Goal: Task Accomplishment & Management: Manage account settings

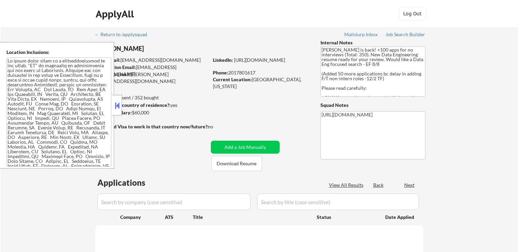
select select ""pending""
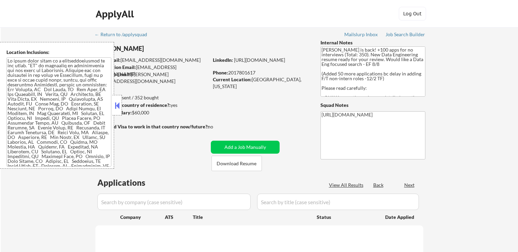
select select ""pending""
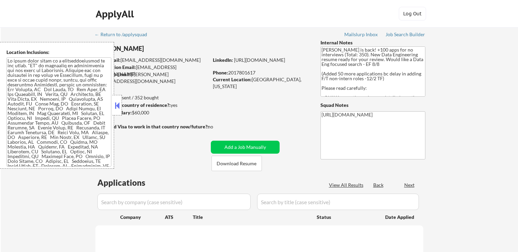
select select ""pending""
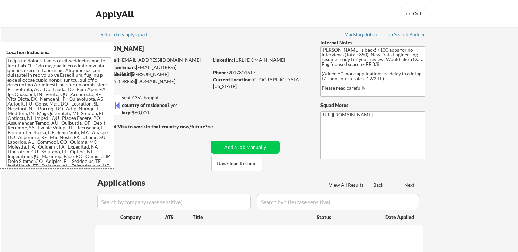
select select ""pending""
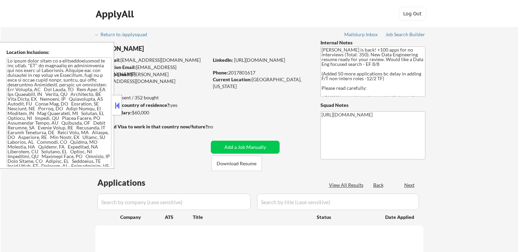
select select ""pending""
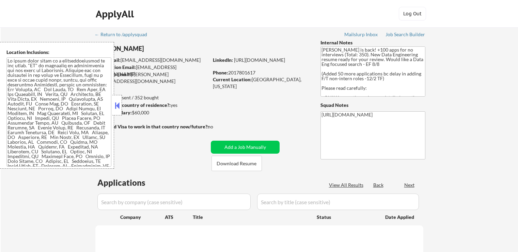
select select ""pending""
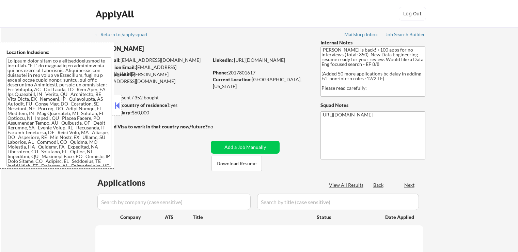
select select ""pending""
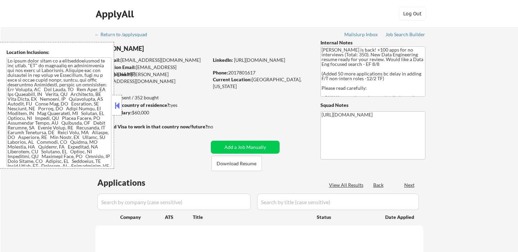
select select ""pending""
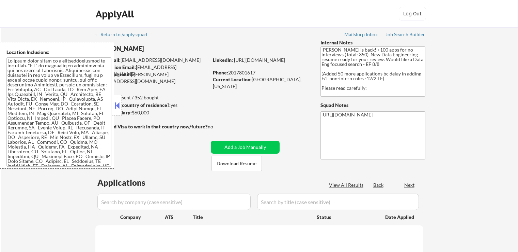
select select ""pending""
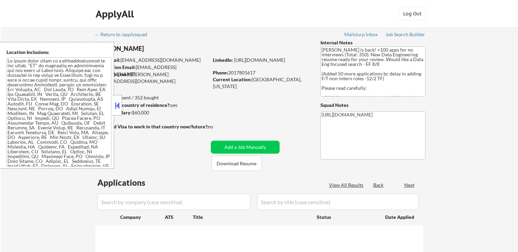
select select ""pending""
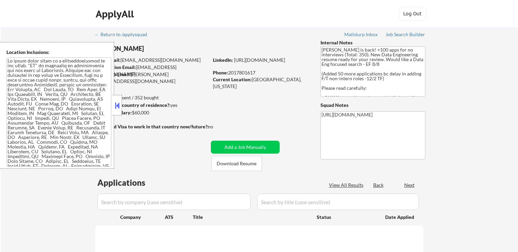
select select ""pending""
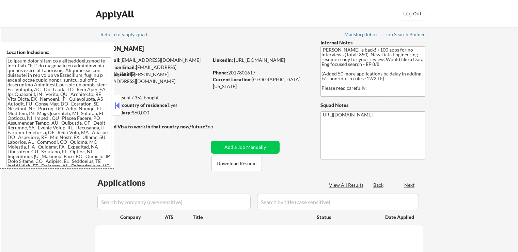
select select ""pending""
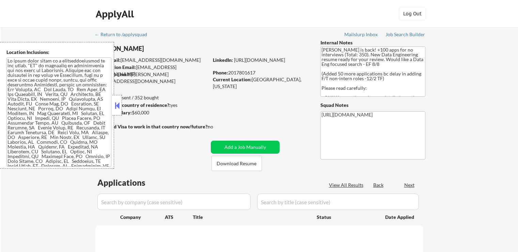
select select ""pending""
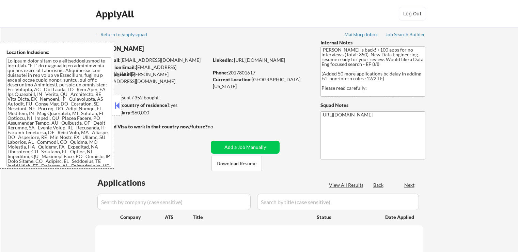
select select ""pending""
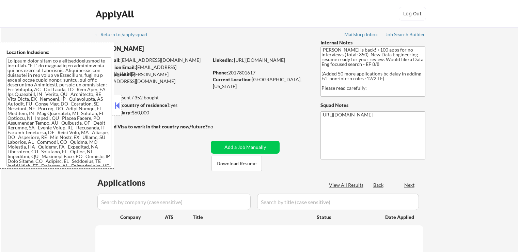
select select ""pending""
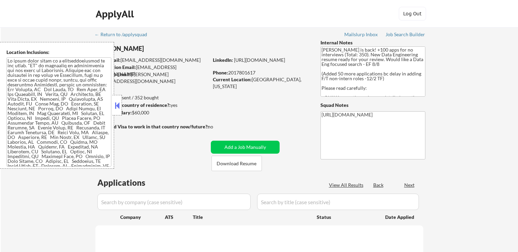
select select ""pending""
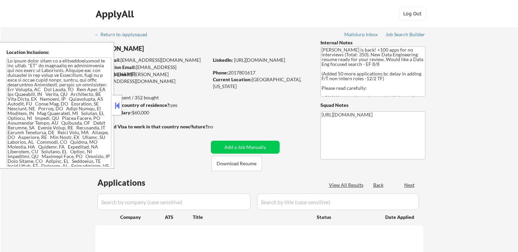
select select ""pending""
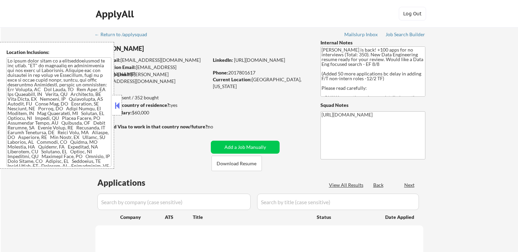
select select ""pending""
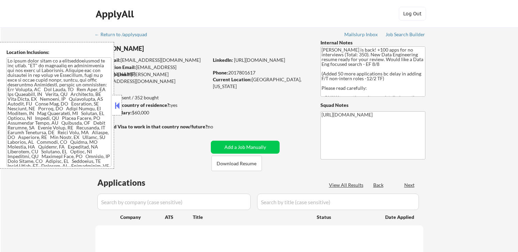
select select ""pending""
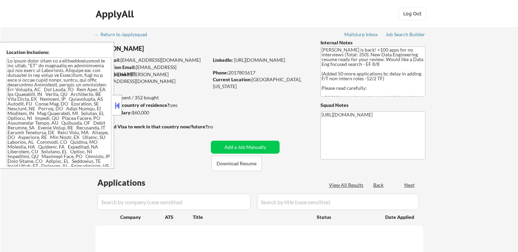
select select ""pending""
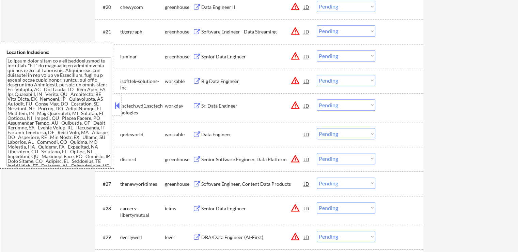
scroll to position [723, 0]
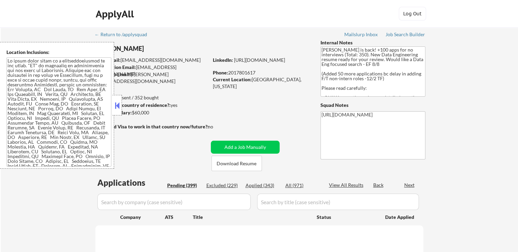
select select ""pending""
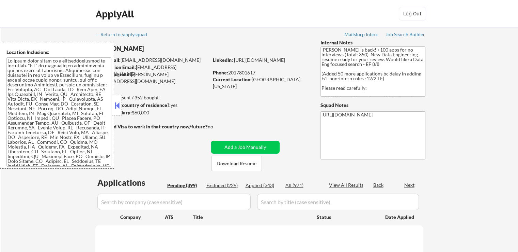
select select ""pending""
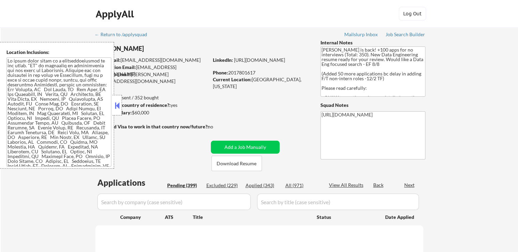
select select ""pending""
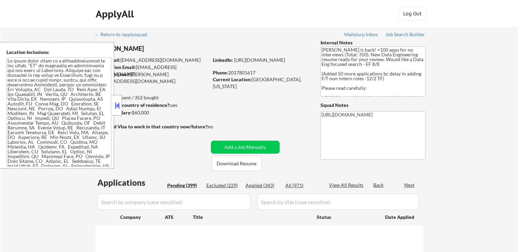
select select ""pending""
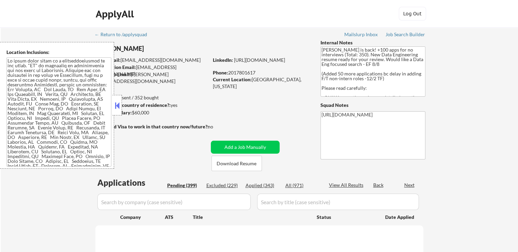
select select ""pending""
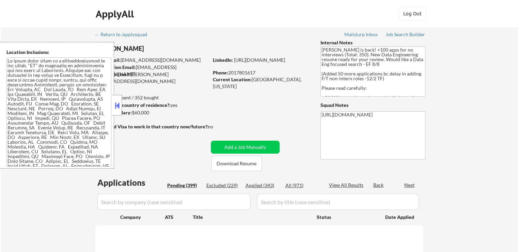
select select ""pending""
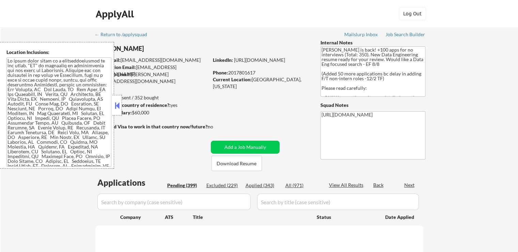
select select ""pending""
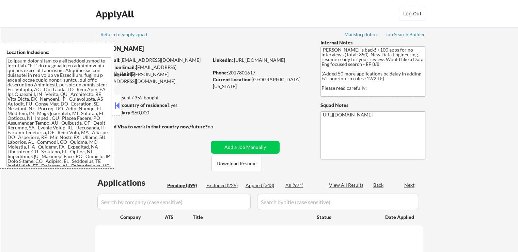
select select ""pending""
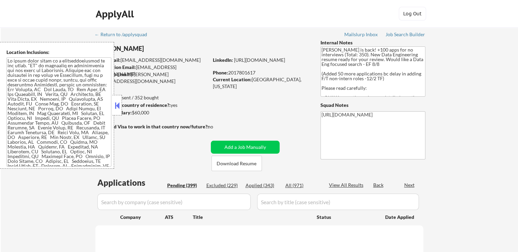
select select ""pending""
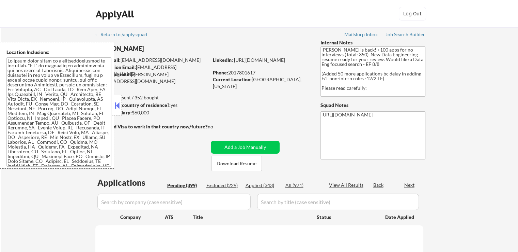
select select ""pending""
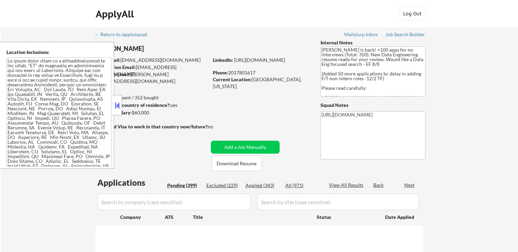
select select ""pending""
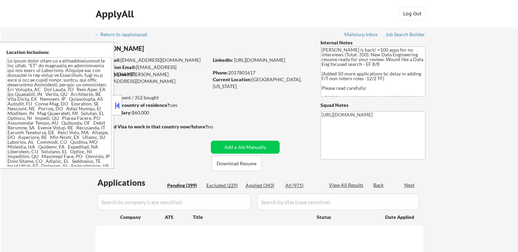
select select ""pending""
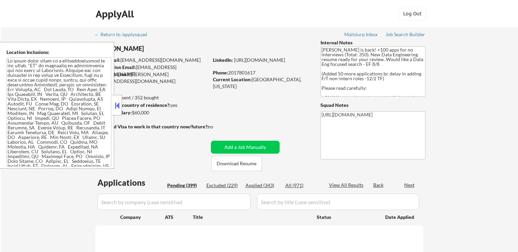
select select ""pending""
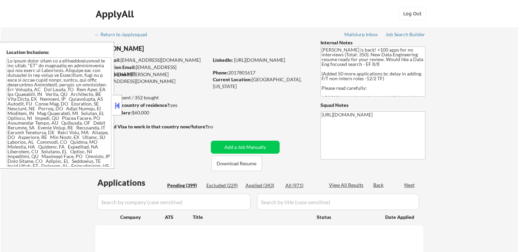
select select ""pending""
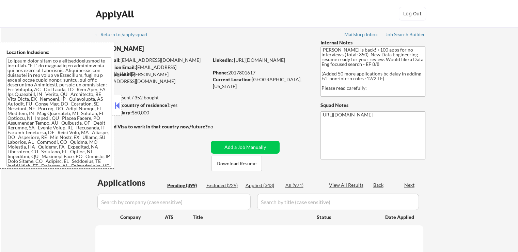
select select ""pending""
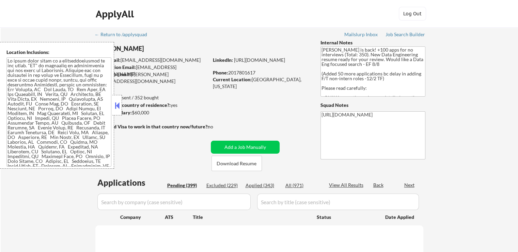
select select ""pending""
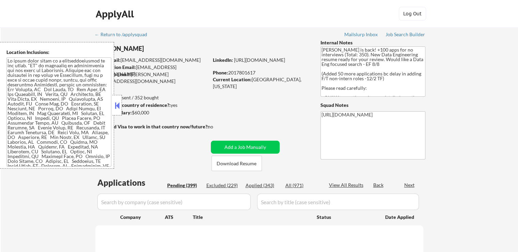
select select ""pending""
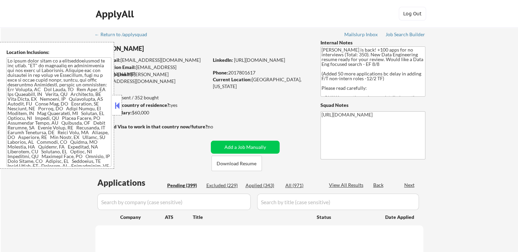
select select ""pending""
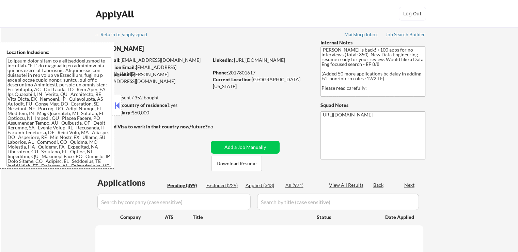
select select ""pending""
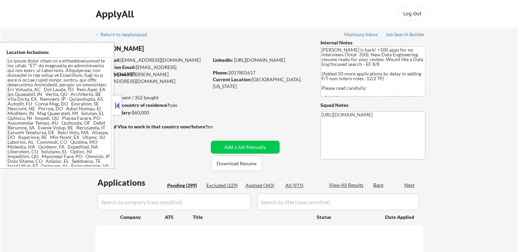
select select ""pending""
